Goal: Task Accomplishment & Management: Manage account settings

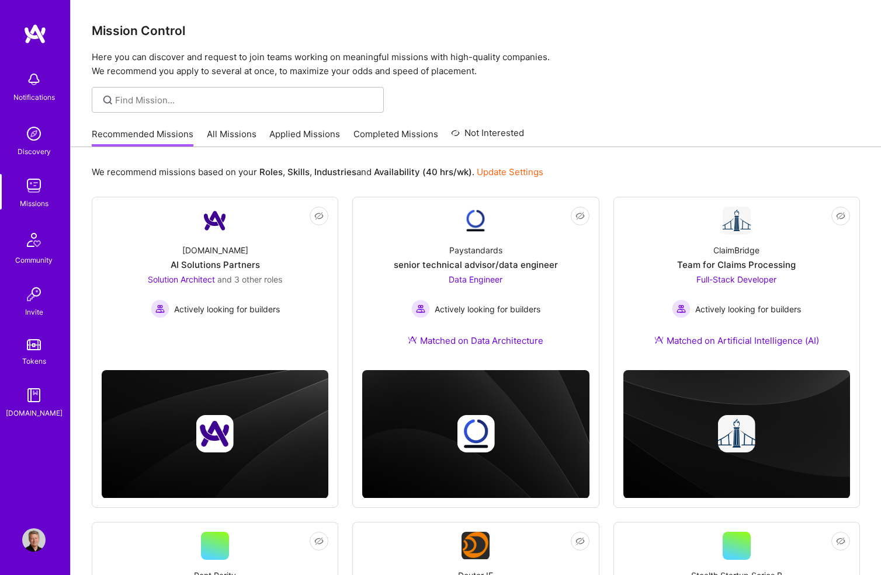
click at [308, 137] on link "Applied Missions" at bounding box center [304, 137] width 71 height 19
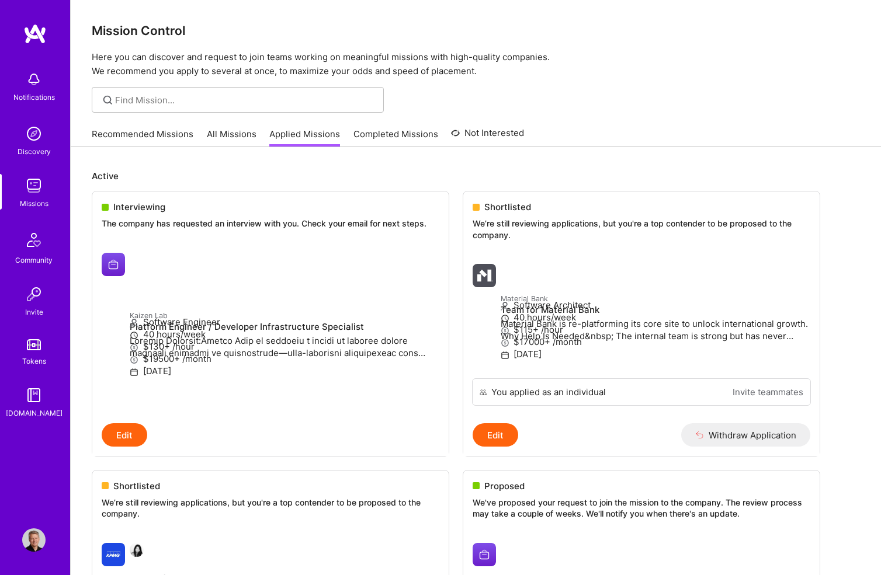
click at [34, 33] on img at bounding box center [34, 33] width 23 height 21
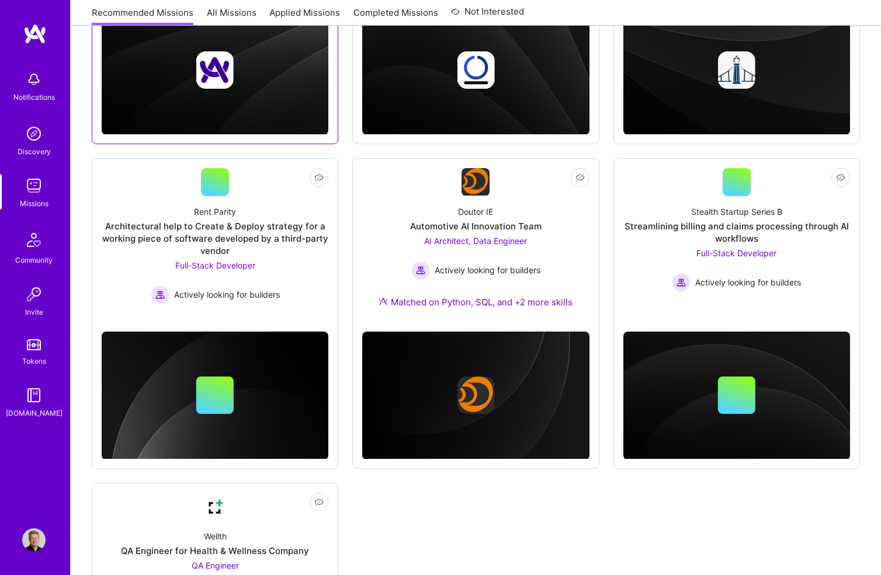
scroll to position [368, 0]
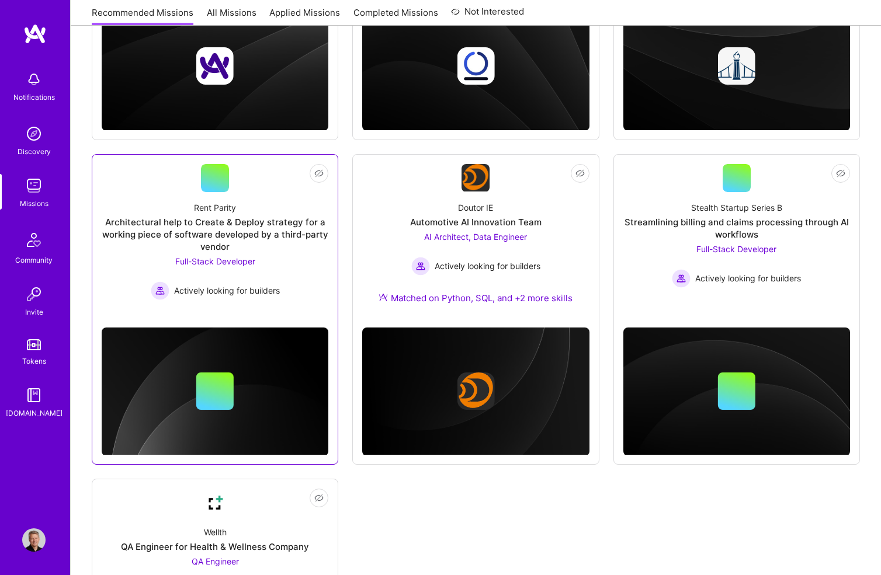
click at [165, 201] on div "Rent Parity Architectural help to Create & Deploy strategy for a working piece …" at bounding box center [215, 246] width 227 height 108
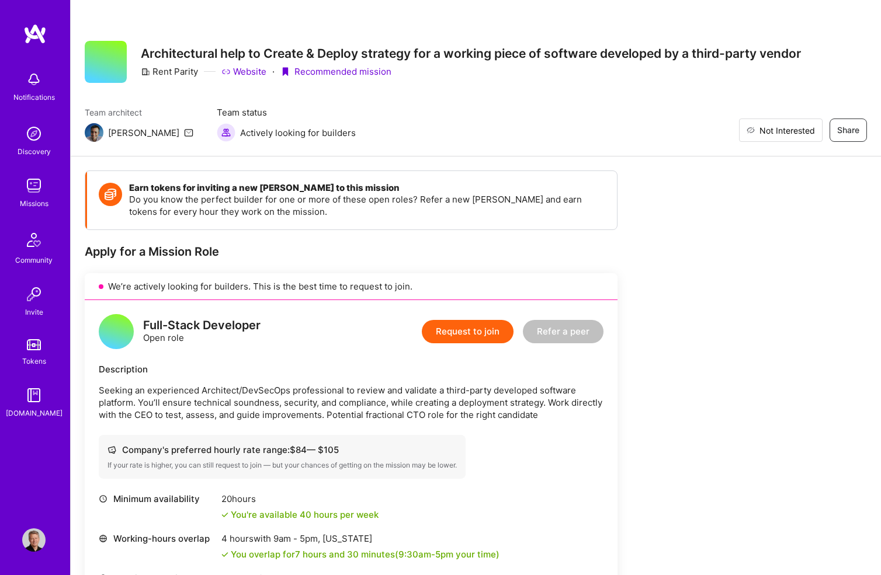
click at [806, 130] on span "Not Interested" at bounding box center [786, 130] width 55 height 12
click at [36, 29] on img at bounding box center [34, 33] width 23 height 21
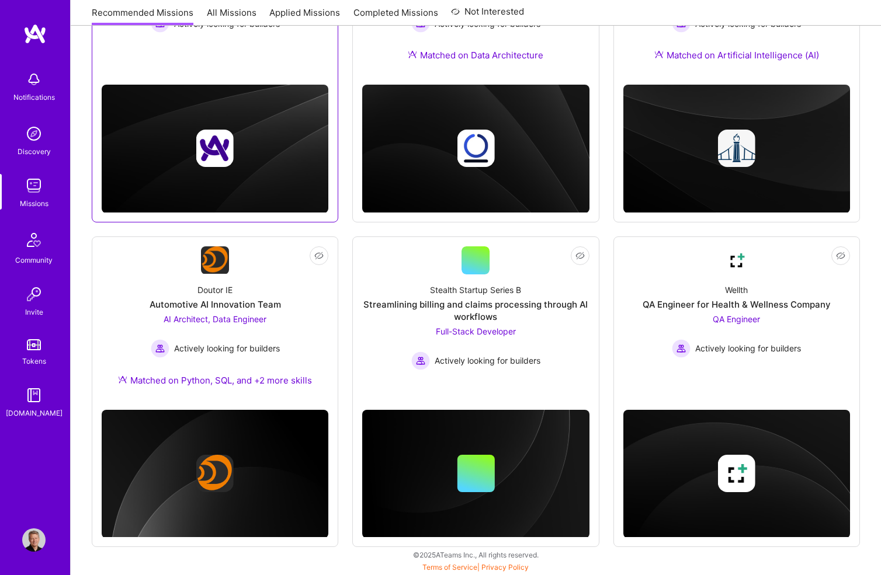
scroll to position [286, 0]
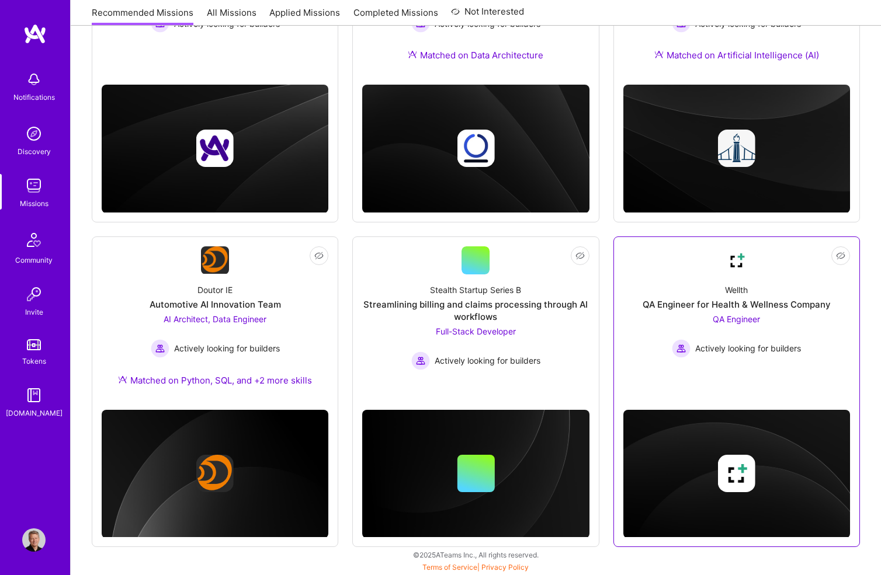
click at [794, 329] on div "QA Engineer Actively looking for builders" at bounding box center [736, 335] width 129 height 45
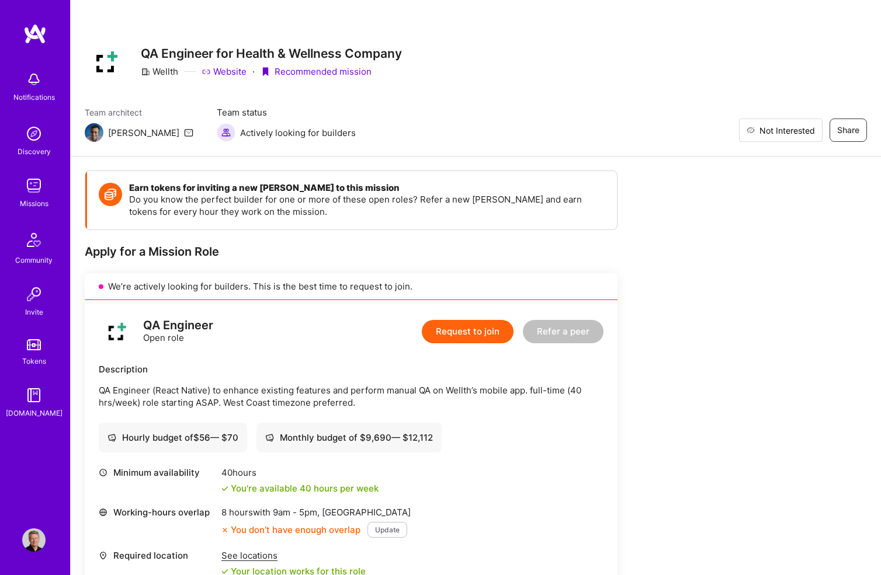
click at [811, 128] on span "Not Interested" at bounding box center [786, 130] width 55 height 12
click at [32, 32] on img at bounding box center [34, 33] width 23 height 21
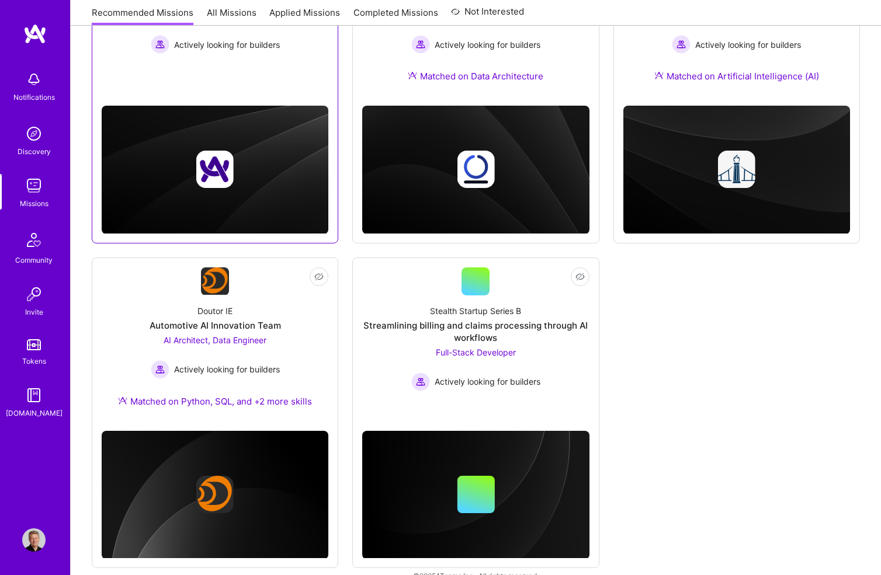
scroll to position [283, 0]
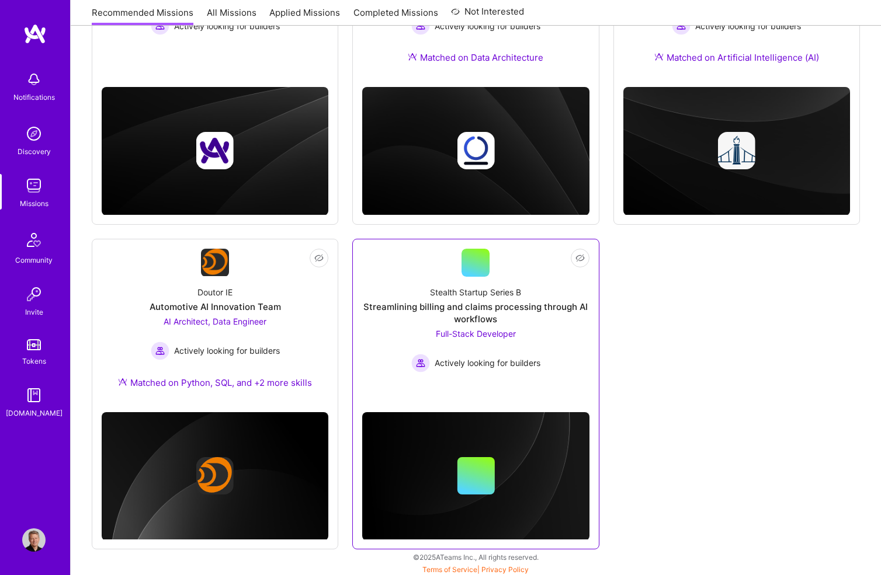
click at [534, 281] on div "Stealth Startup Series B Streamlining billing and claims processing through AI …" at bounding box center [475, 325] width 227 height 96
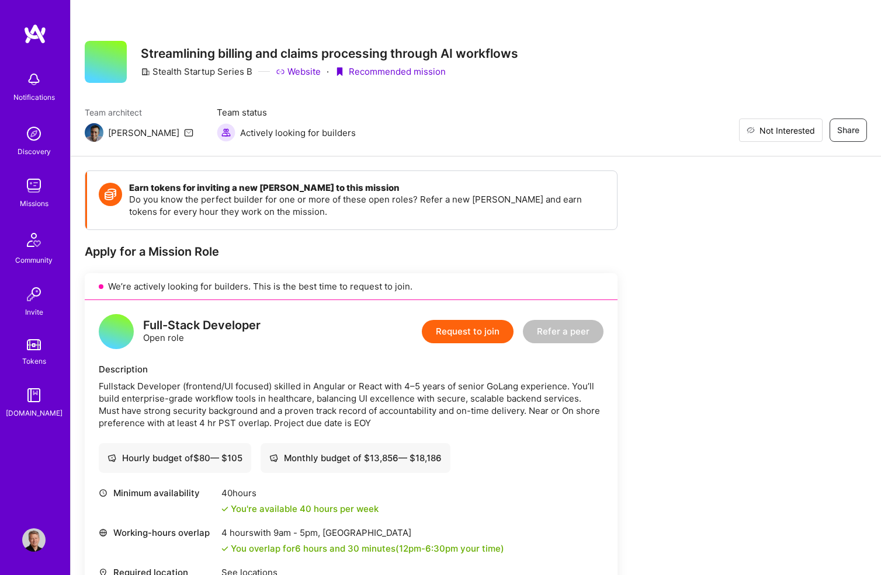
click at [812, 125] on span "Not Interested" at bounding box center [786, 130] width 55 height 12
click at [36, 33] on img at bounding box center [34, 33] width 23 height 21
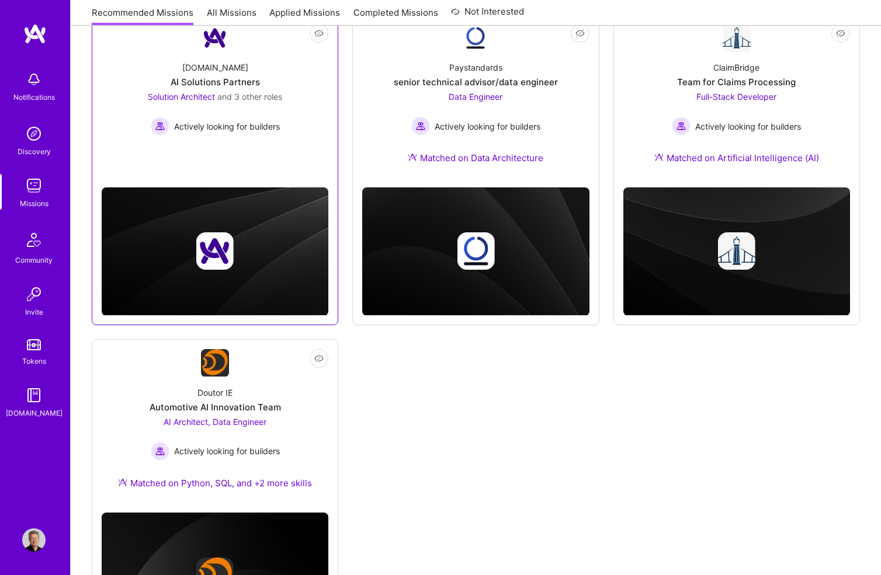
scroll to position [204, 0]
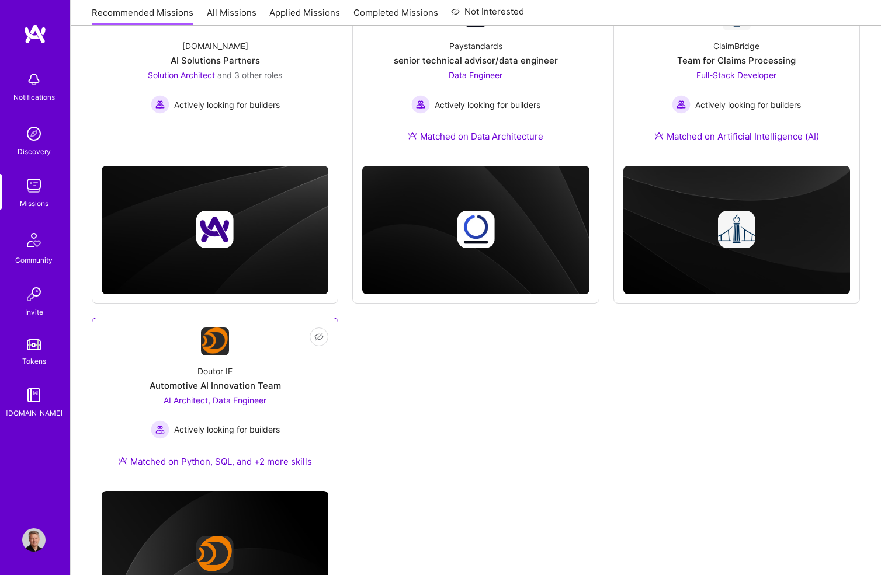
click at [244, 365] on div "Doutor IE Automotive AI Innovation Team AI Architect, Data Engineer Actively lo…" at bounding box center [215, 419] width 227 height 126
